Goal: Answer question/provide support

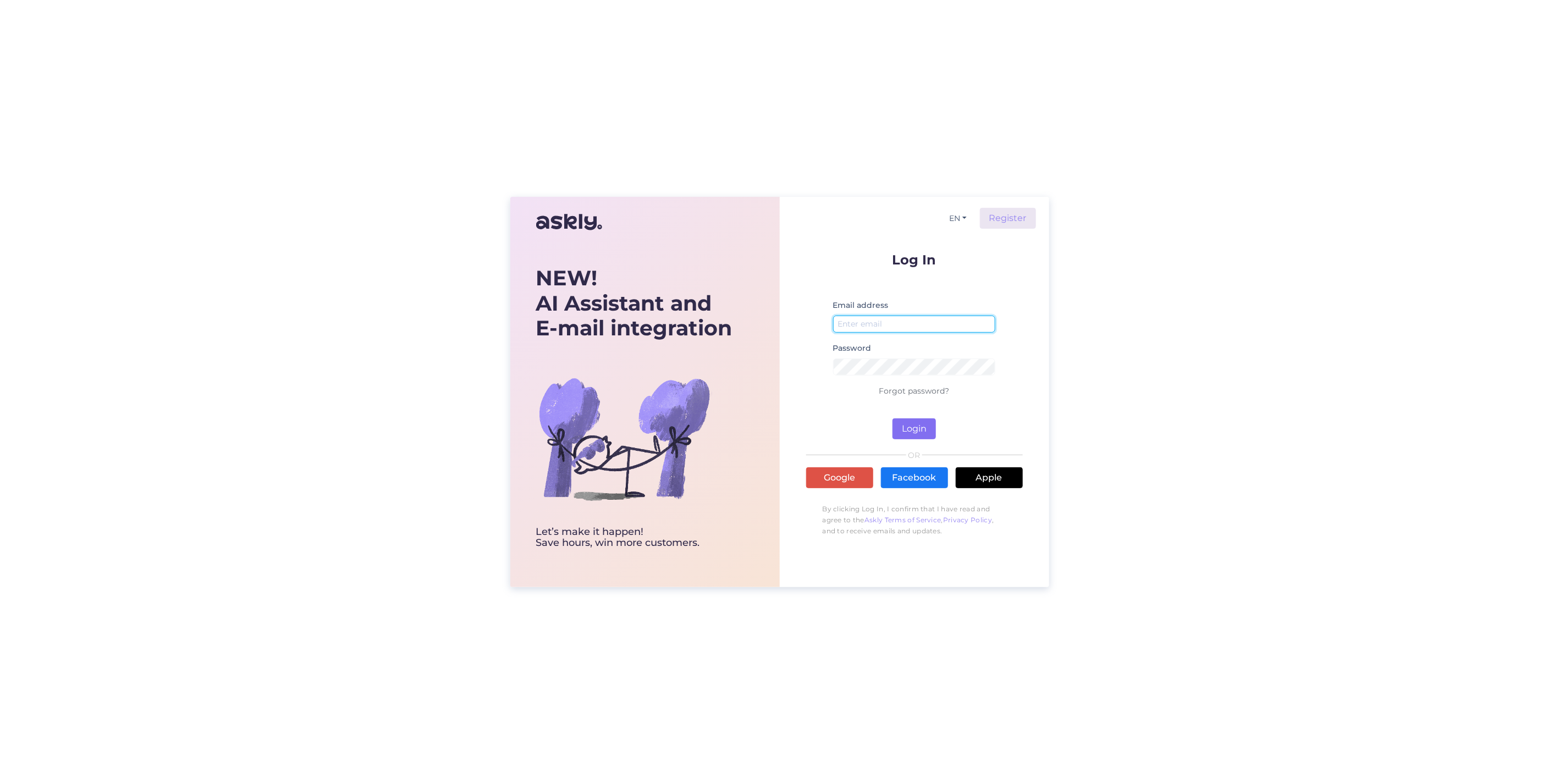
type input "[PERSON_NAME][EMAIL_ADDRESS][DOMAIN_NAME]"
click at [917, 430] on button "Login" at bounding box center [915, 429] width 43 height 21
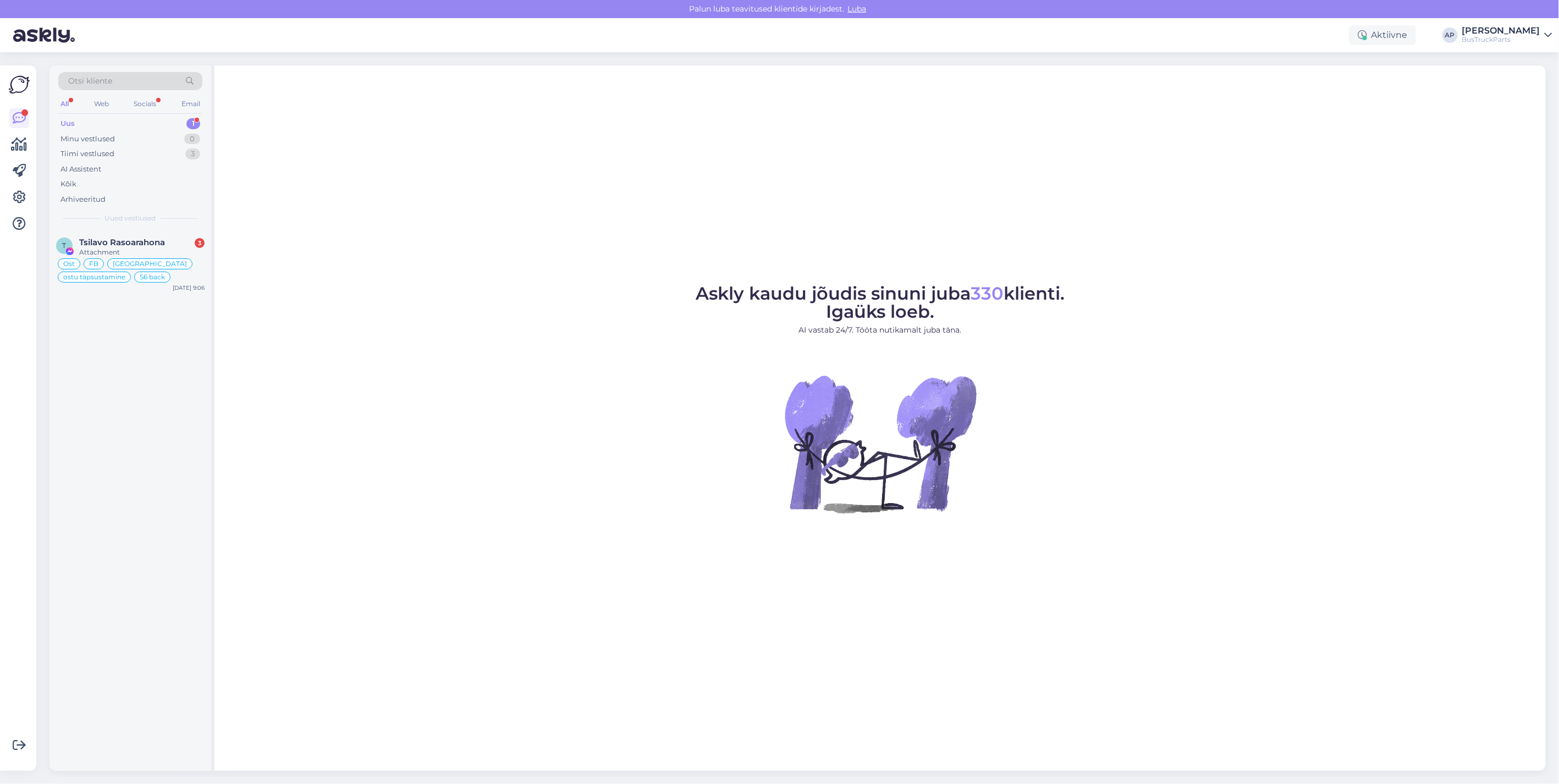
drag, startPoint x: 73, startPoint y: 121, endPoint x: 184, endPoint y: 123, distance: 111.0
click at [73, 121] on div "Uus" at bounding box center [67, 123] width 14 height 11
click at [84, 149] on div "Tiimi vestlused" at bounding box center [87, 154] width 53 height 11
click at [121, 377] on div "quedo atento a la cotización" at bounding box center [142, 378] width 125 height 10
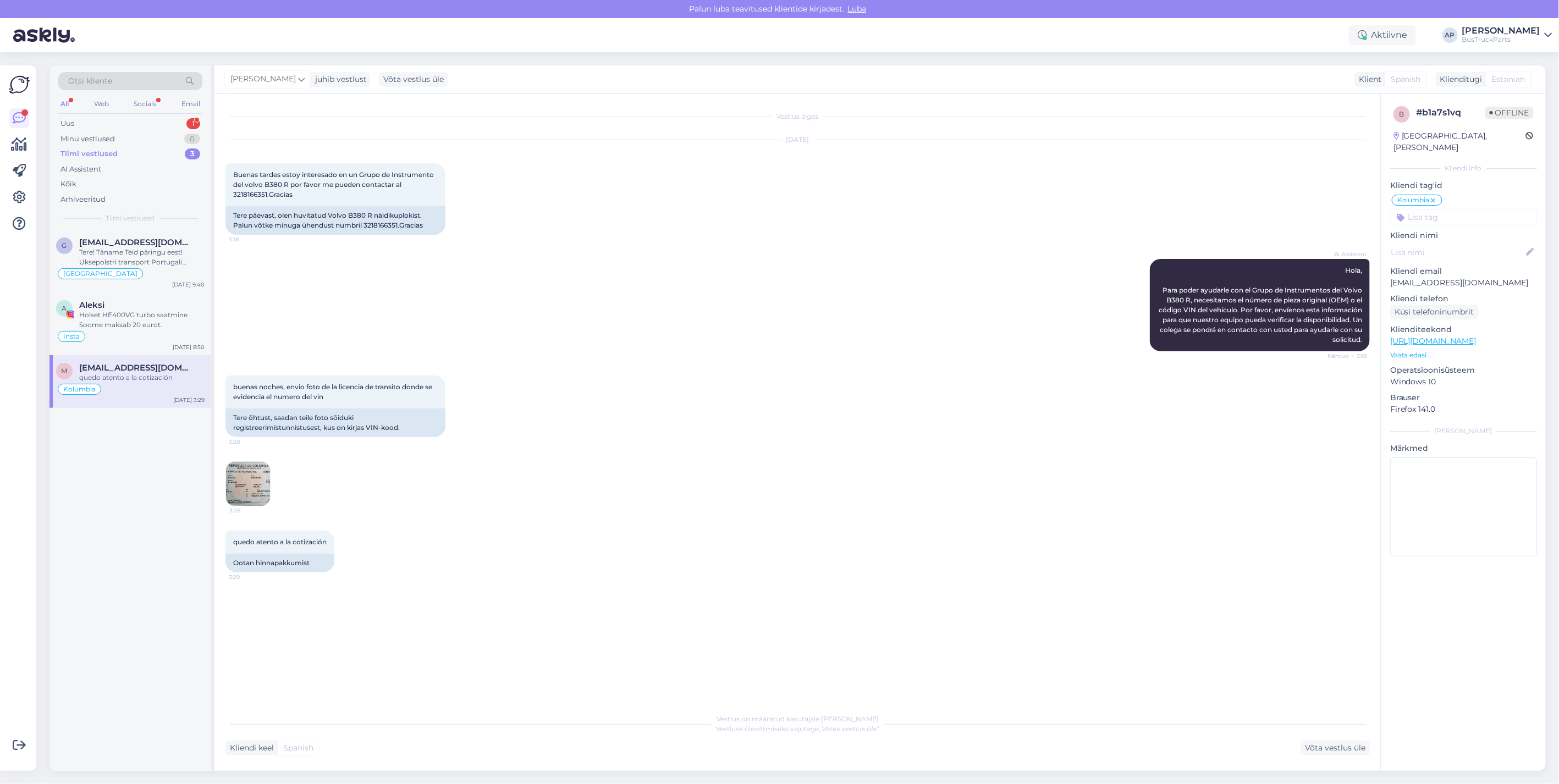
click at [247, 479] on img at bounding box center [247, 484] width 44 height 44
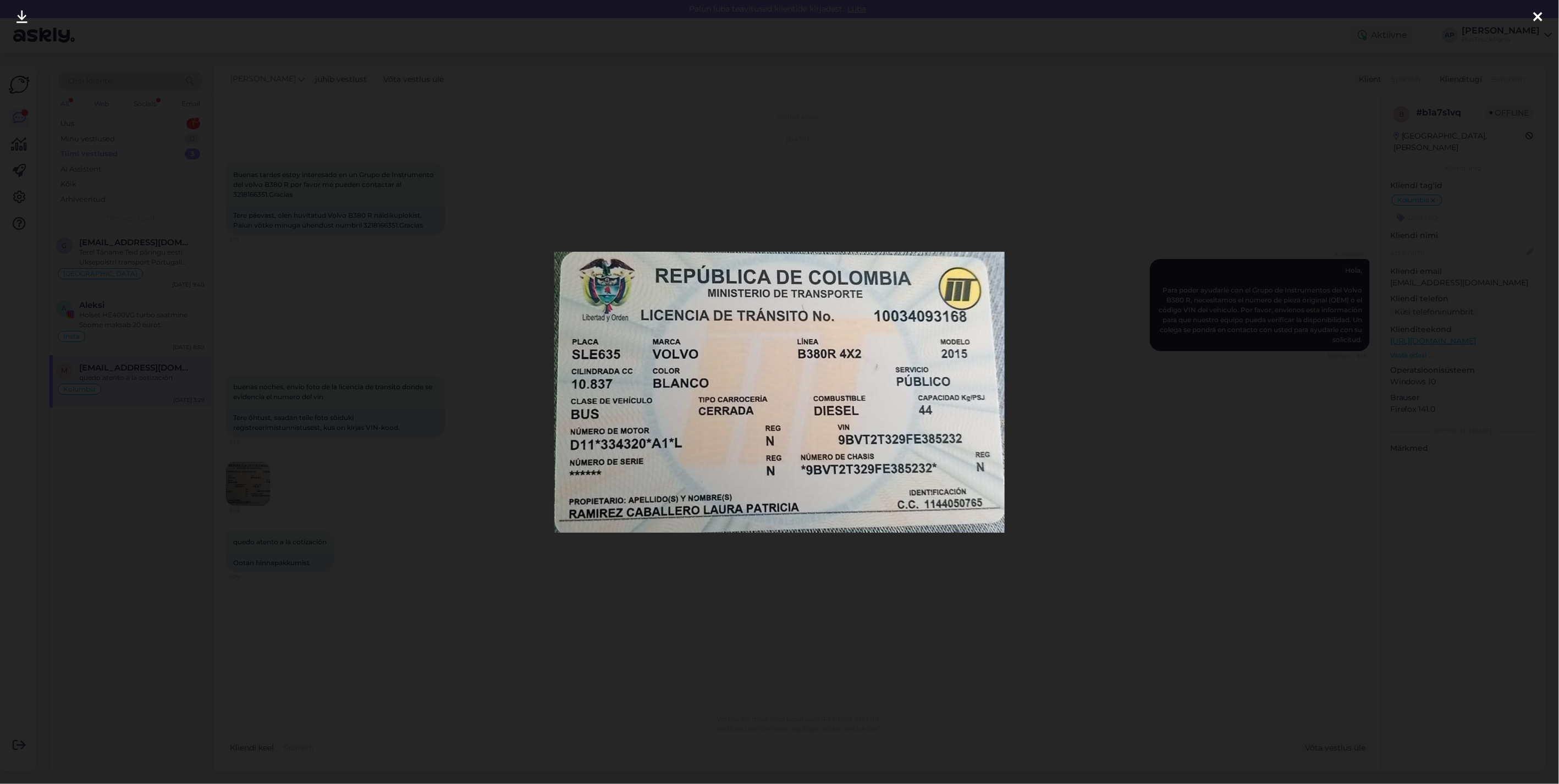
click at [1539, 15] on icon at bounding box center [1538, 17] width 9 height 14
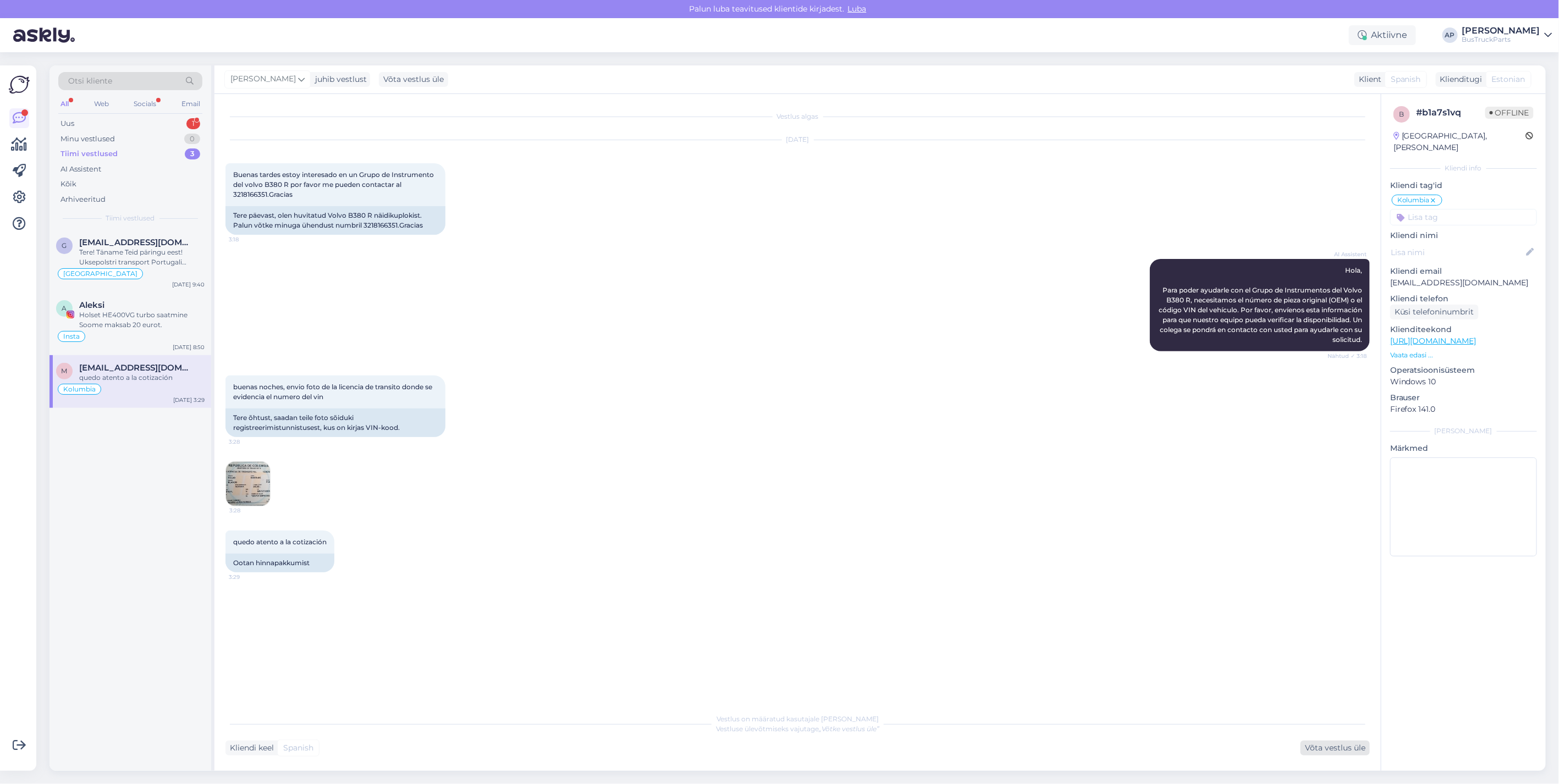
click at [1320, 743] on div "Võta vestlus üle" at bounding box center [1335, 748] width 69 height 15
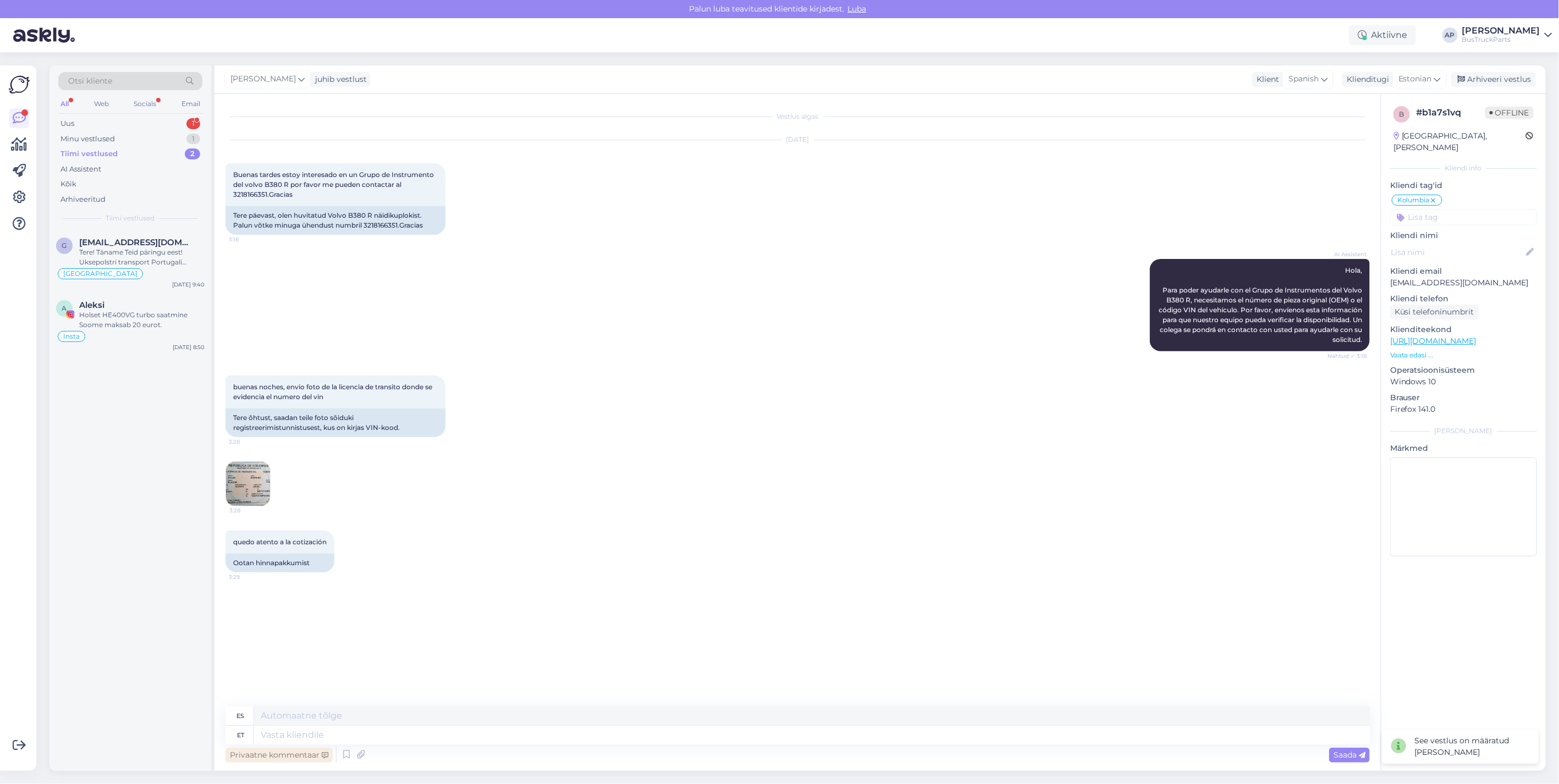
click at [282, 757] on div "Privaatne kommentaar" at bounding box center [279, 756] width 107 height 15
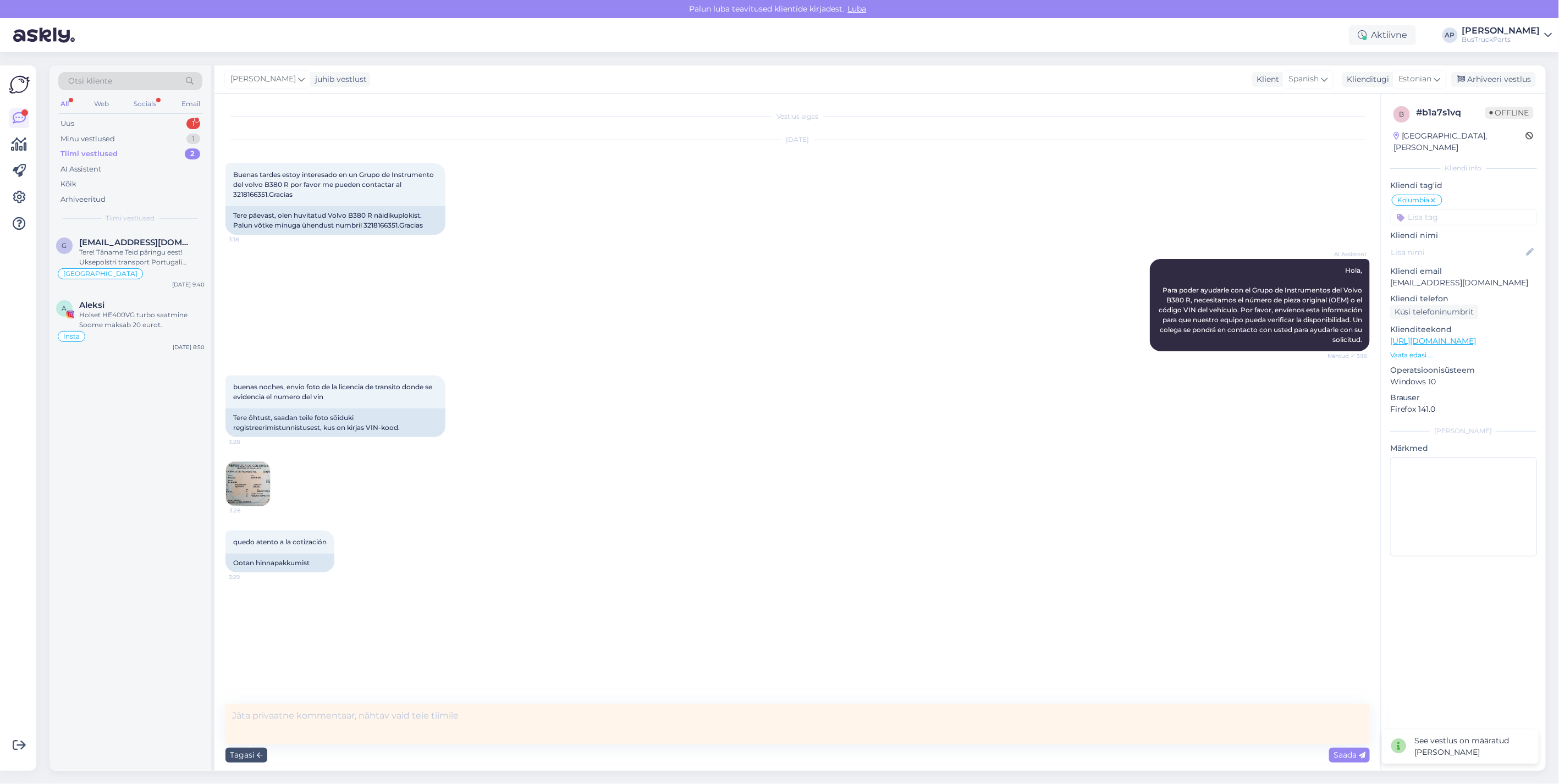
click at [265, 715] on textarea at bounding box center [797, 725] width 1144 height 40
type textarea "v"
click at [253, 756] on div "Tagasi" at bounding box center [247, 756] width 42 height 15
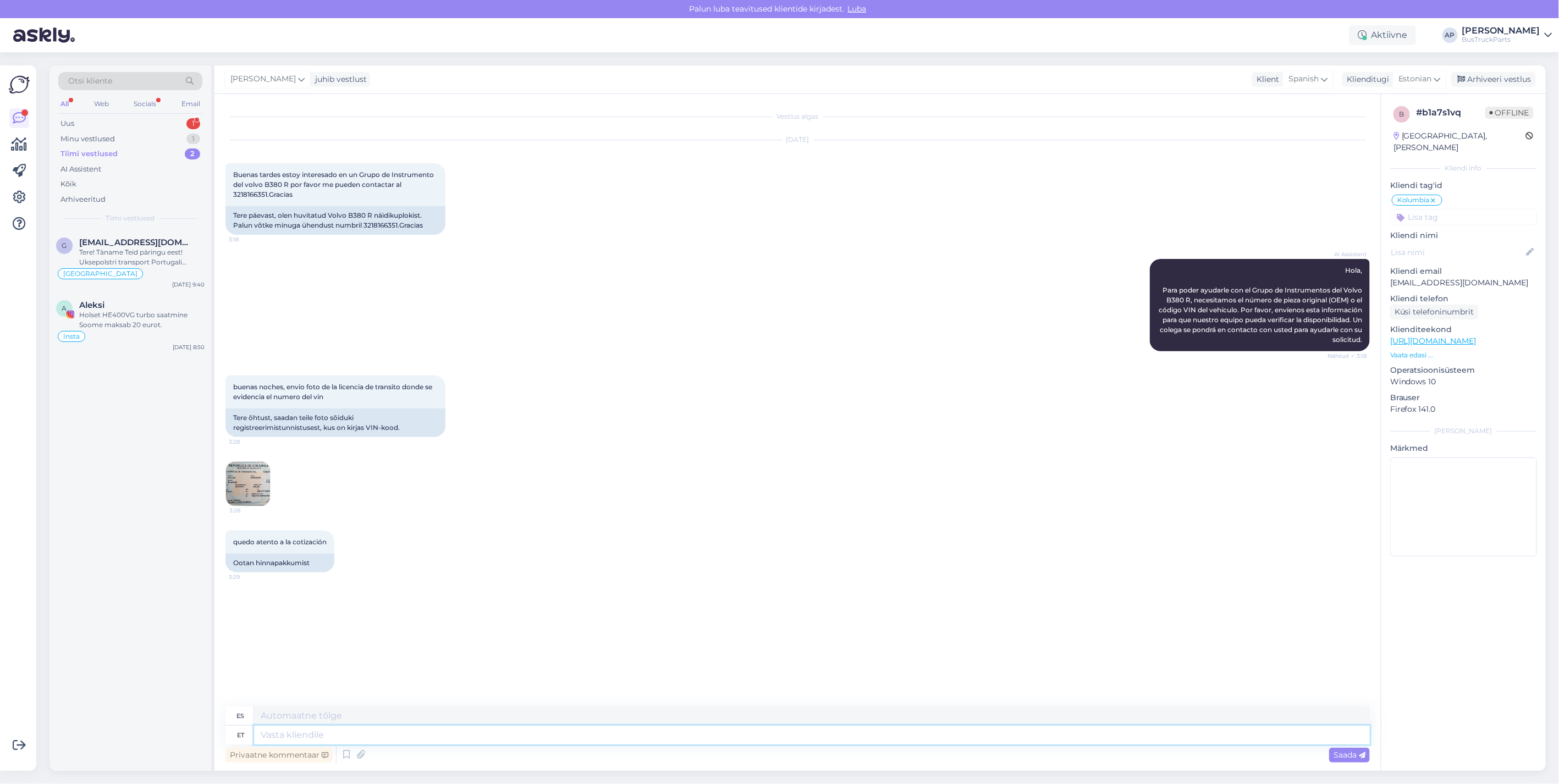
click at [281, 733] on textarea at bounding box center [812, 735] width 1116 height 18
type textarea "tere"
type textarea "Hola"
type textarea "tere."
type textarea "Hola."
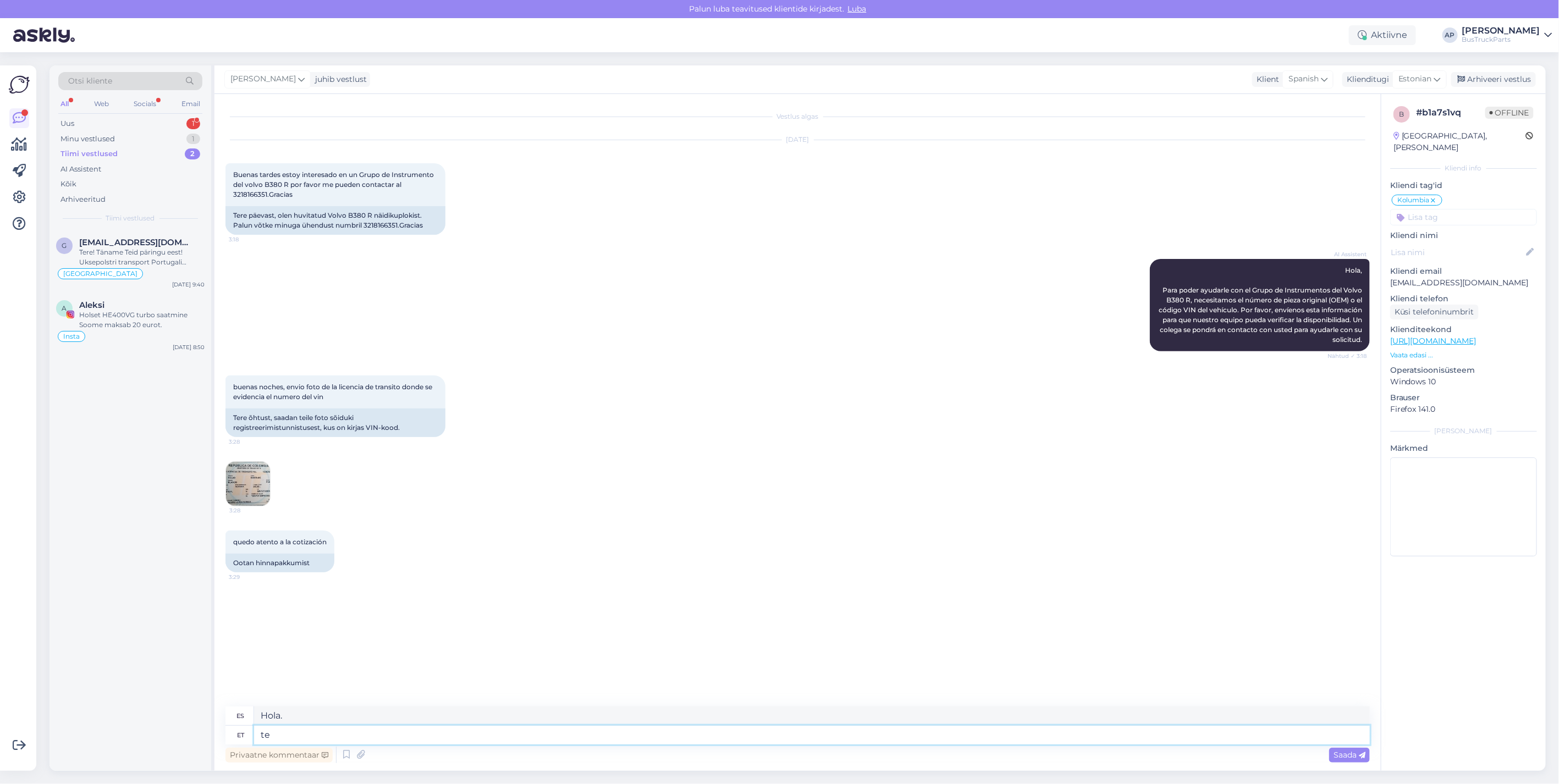
type textarea "t"
drag, startPoint x: 1494, startPoint y: 270, endPoint x: 1389, endPoint y: 276, distance: 105.2
click at [1389, 276] on div "b # b1a7s1vq Offline [GEOGRAPHIC_DATA], [PERSON_NAME] Kliendi info Kliendi tag'…" at bounding box center [1463, 333] width 165 height 479
drag, startPoint x: 1389, startPoint y: 276, endPoint x: 1414, endPoint y: 274, distance: 25.1
copy p "[EMAIL_ADDRESS][DOMAIN_NAME]"
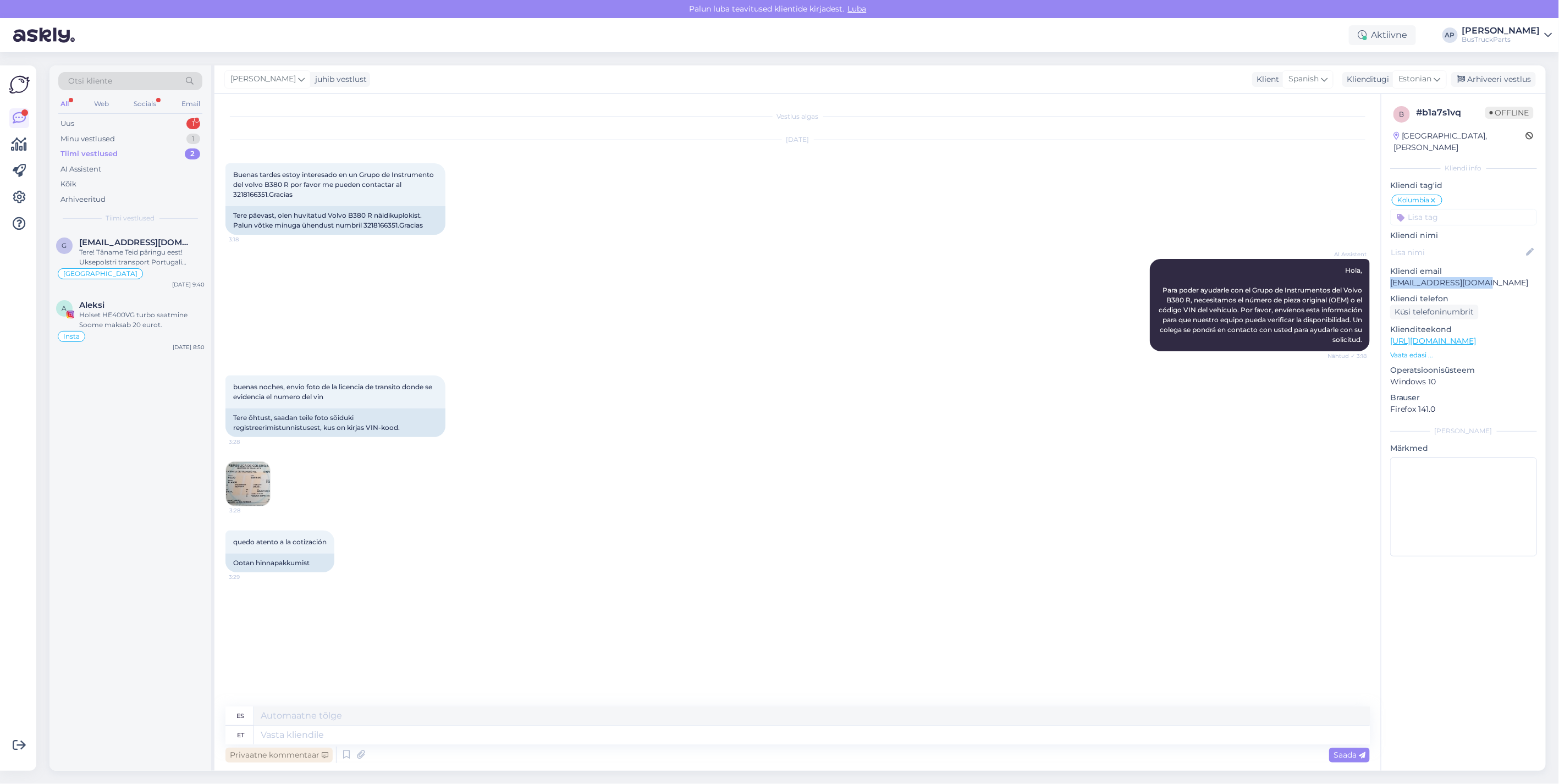
click at [288, 751] on div "Privaatne kommentaar" at bounding box center [279, 756] width 107 height 15
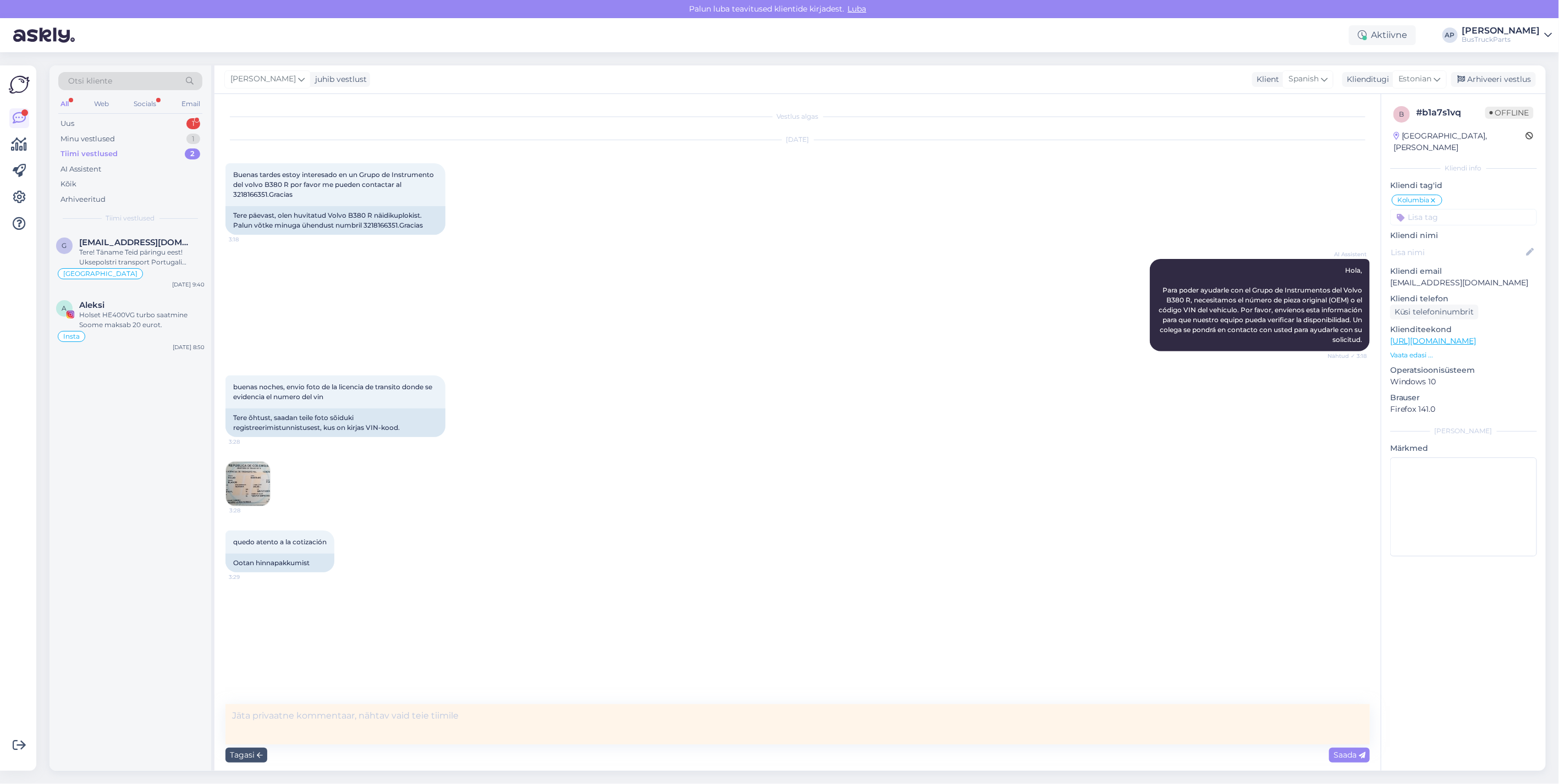
click at [282, 718] on textarea at bounding box center [797, 725] width 1144 height 40
type textarea "Pakkumine 217012"
click at [1358, 755] on span "Saada" at bounding box center [1349, 755] width 32 height 10
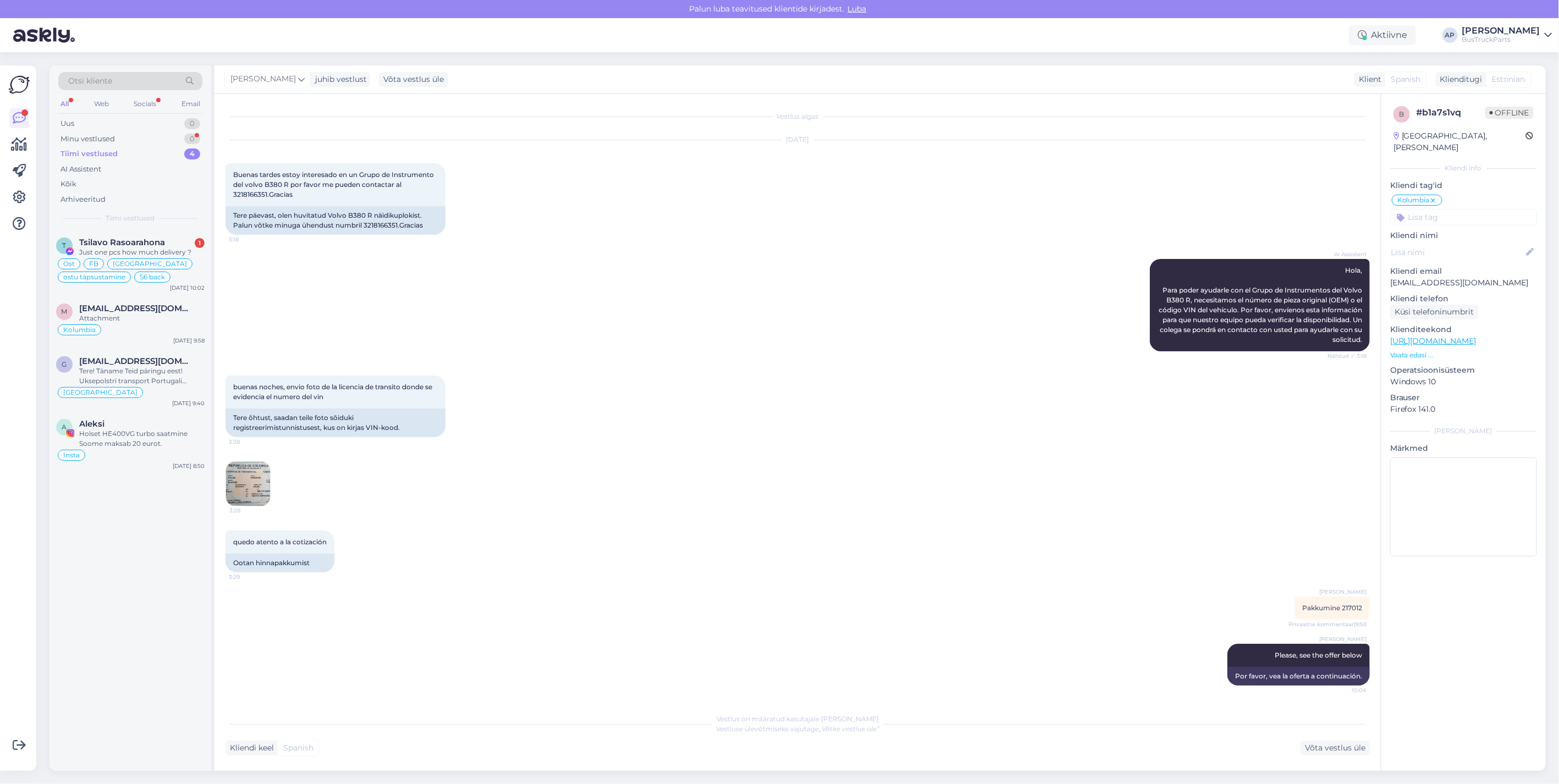
scroll to position [47, 0]
